Goal: Task Accomplishment & Management: Use online tool/utility

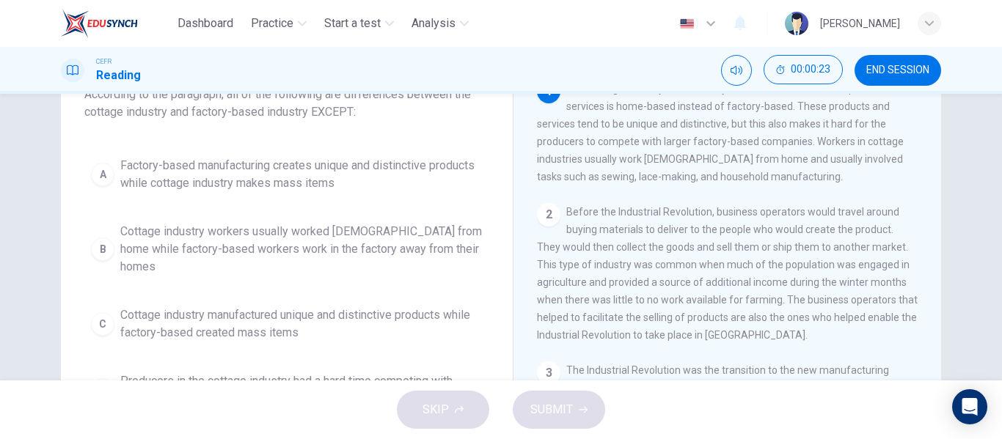
scroll to position [109, 0]
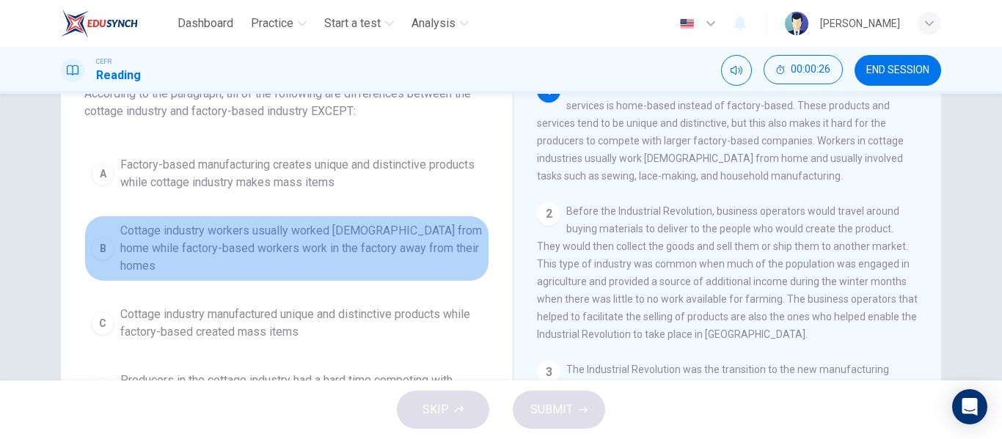
click at [321, 246] on span "Cottage industry workers usually worked [DEMOGRAPHIC_DATA] from home while fact…" at bounding box center [301, 248] width 362 height 53
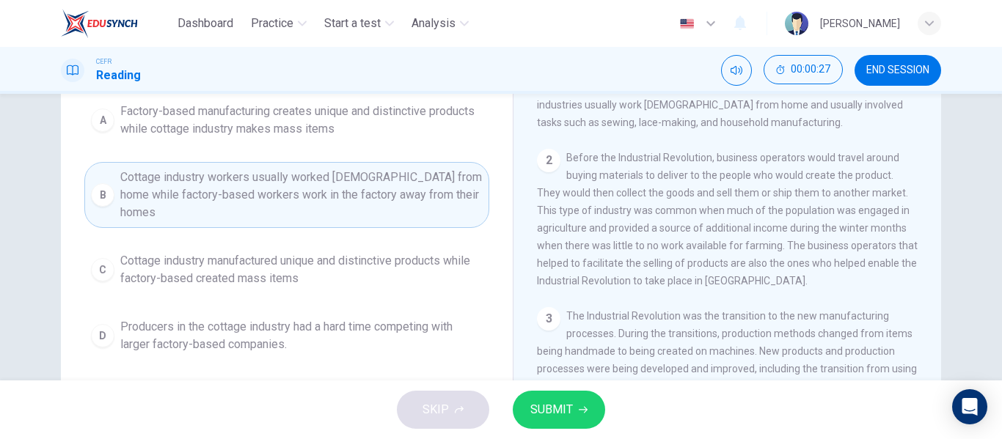
scroll to position [163, 0]
click at [736, 73] on icon "Mute" at bounding box center [737, 71] width 12 height 12
click at [568, 406] on span "SUBMIT" at bounding box center [551, 410] width 43 height 21
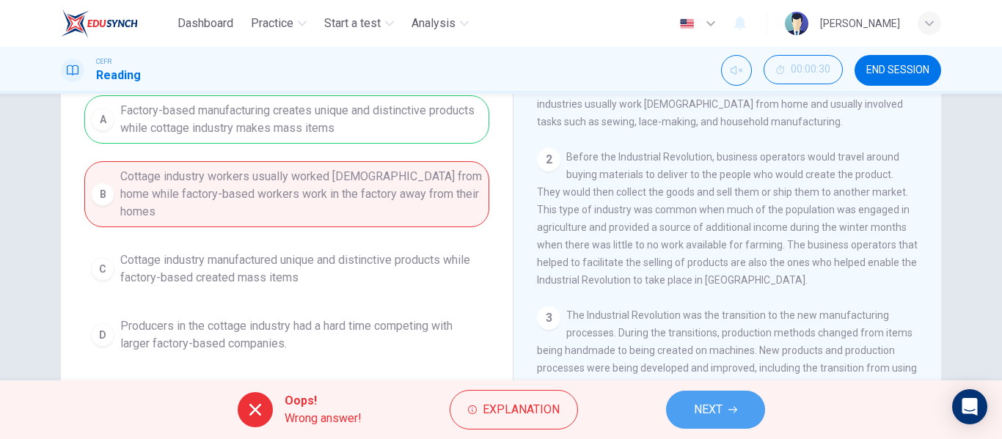
click at [719, 397] on button "NEXT" at bounding box center [715, 410] width 99 height 38
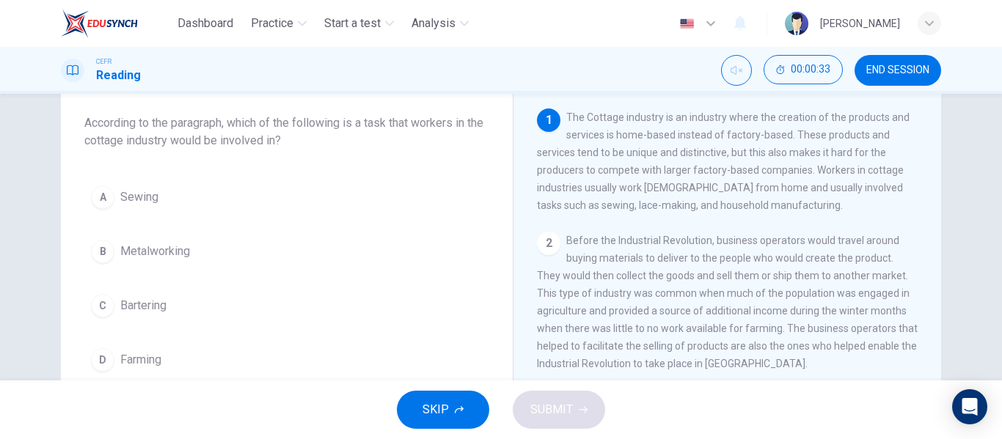
scroll to position [78, 0]
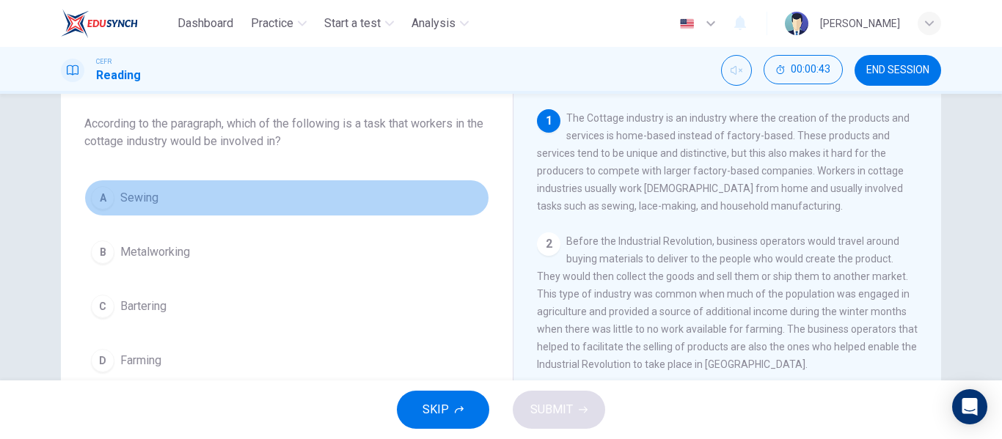
click at [142, 198] on span "Sewing" at bounding box center [139, 198] width 38 height 18
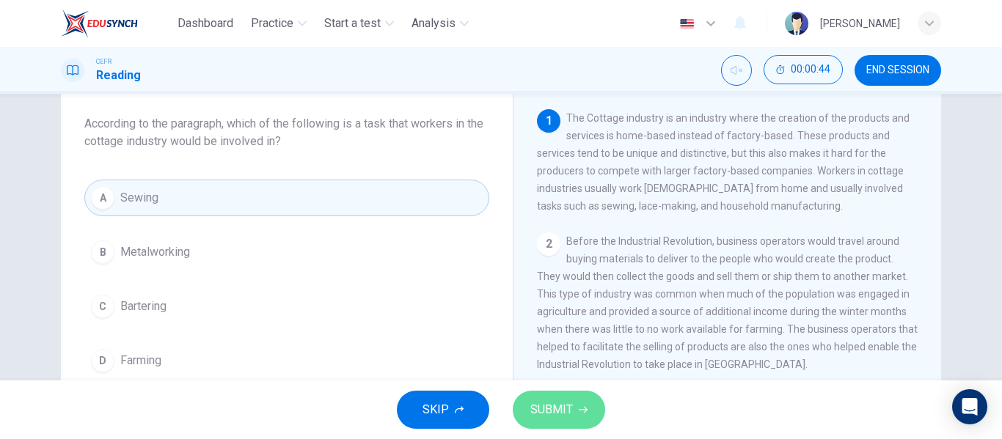
click at [519, 403] on button "SUBMIT" at bounding box center [559, 410] width 92 height 38
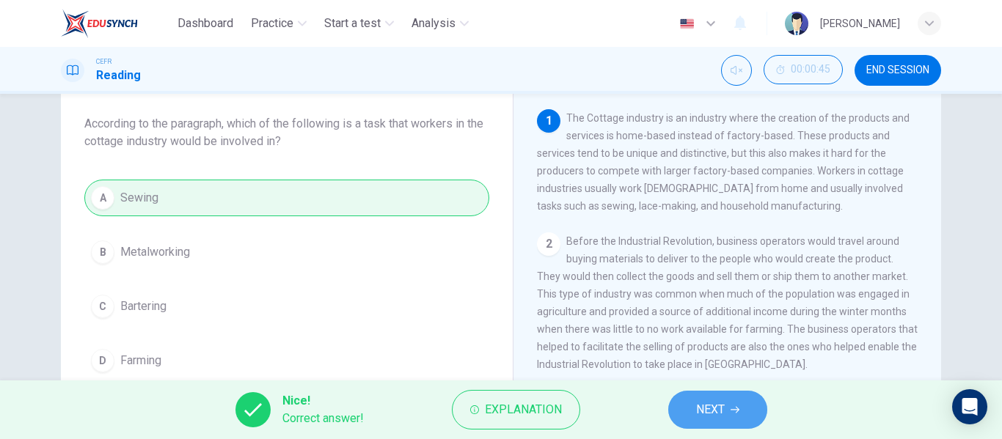
click at [703, 416] on span "NEXT" at bounding box center [710, 410] width 29 height 21
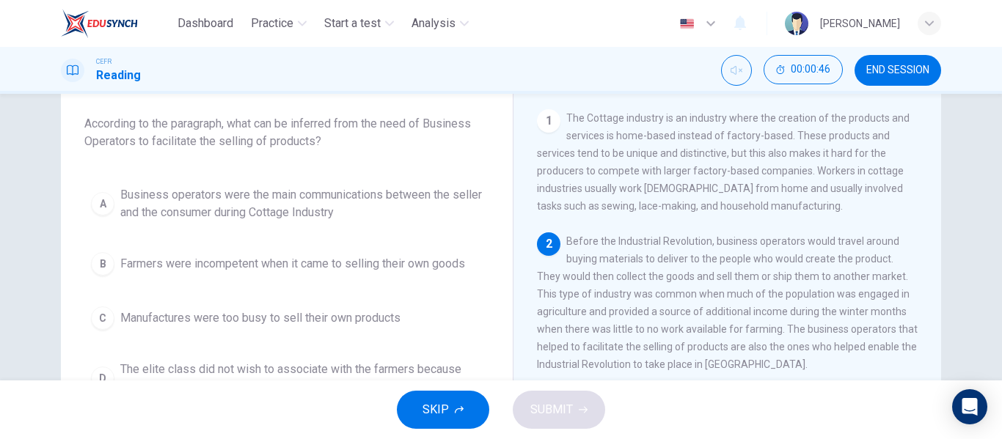
click at [270, 340] on div "A Business operators were the main communications between the seller and the co…" at bounding box center [286, 291] width 405 height 223
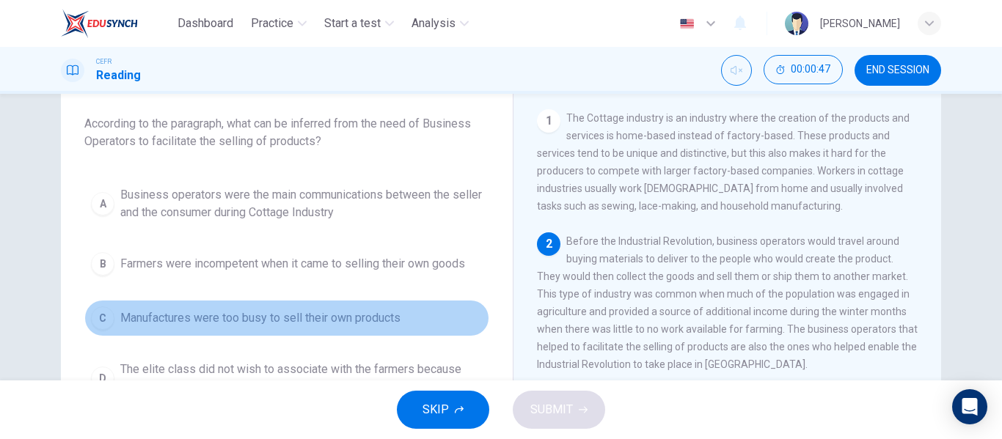
click at [268, 326] on span "Manufactures were too busy to sell their own products" at bounding box center [260, 319] width 280 height 18
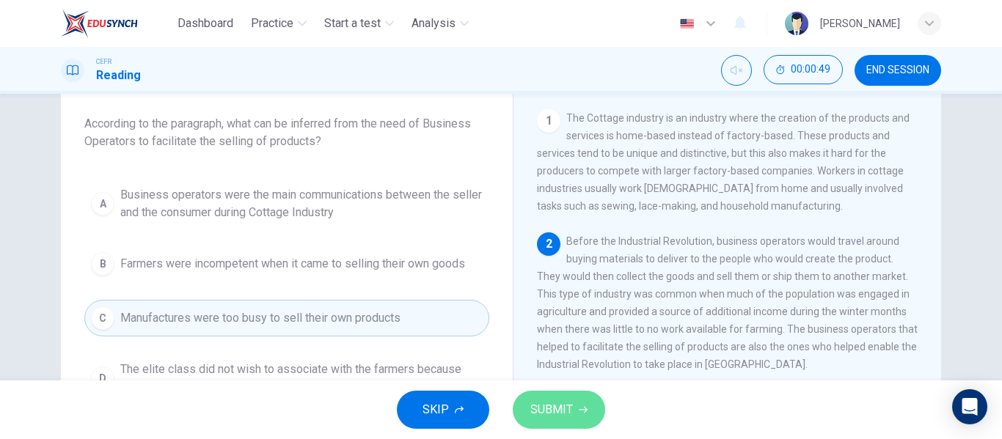
click at [527, 398] on button "SUBMIT" at bounding box center [559, 410] width 92 height 38
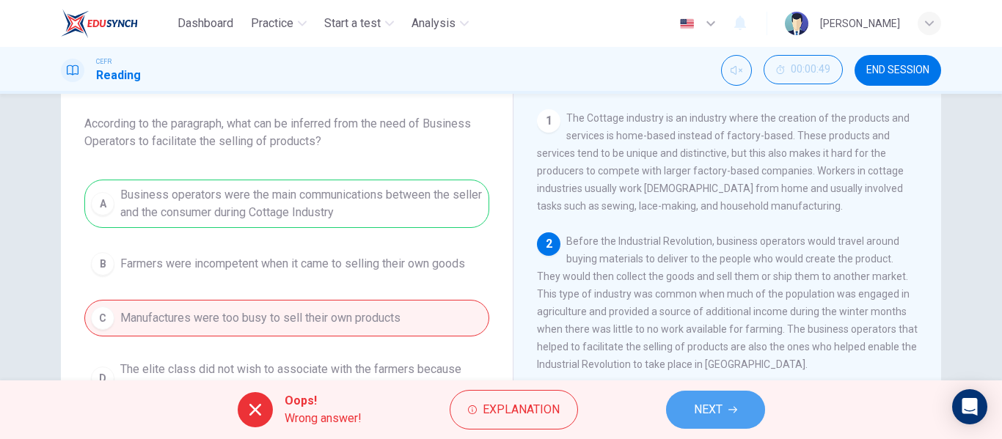
click at [698, 396] on button "NEXT" at bounding box center [715, 410] width 99 height 38
